Goal: Download file/media

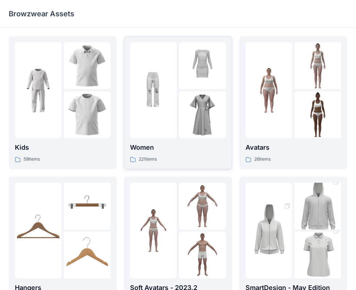
click at [160, 111] on img at bounding box center [153, 90] width 47 height 47
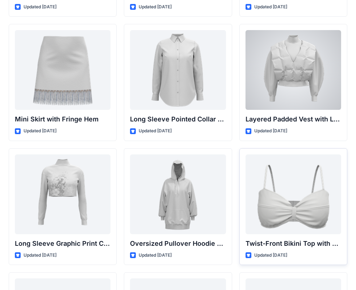
scroll to position [2160, 0]
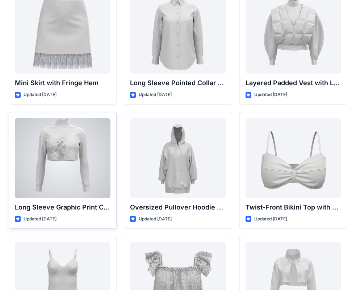
click at [71, 148] on div at bounding box center [63, 158] width 96 height 80
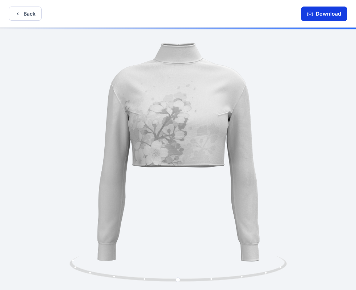
click at [313, 14] on icon "button" at bounding box center [310, 14] width 6 height 6
click at [22, 12] on button "Back" at bounding box center [25, 14] width 33 height 14
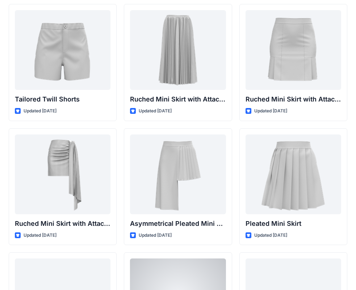
scroll to position [1859, 0]
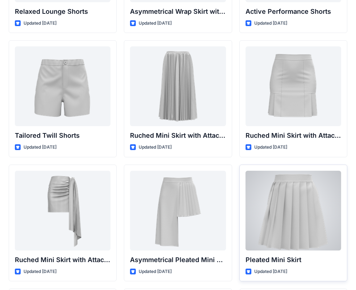
click at [264, 191] on div at bounding box center [294, 211] width 96 height 80
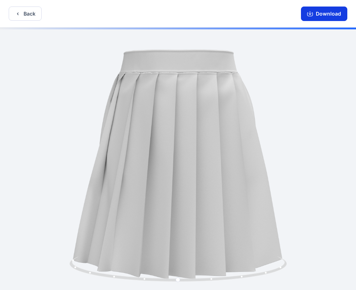
click at [340, 17] on button "Download" at bounding box center [324, 14] width 46 height 15
click at [25, 14] on button "Back" at bounding box center [25, 14] width 33 height 14
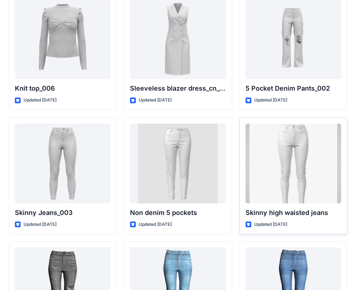
scroll to position [4996, 0]
